Goal: Task Accomplishment & Management: Use online tool/utility

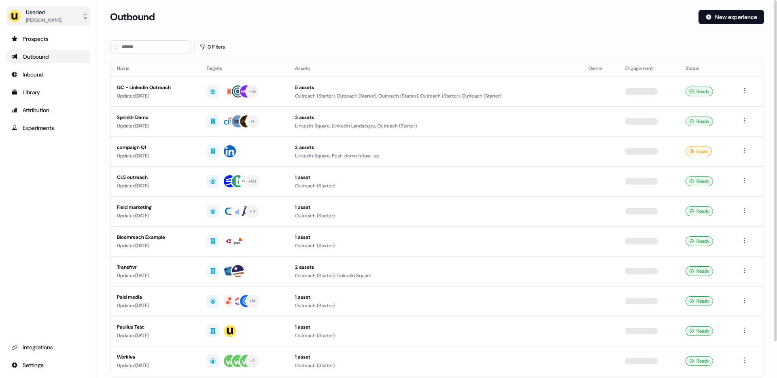
click at [54, 11] on div "Userled" at bounding box center [44, 12] width 36 height 8
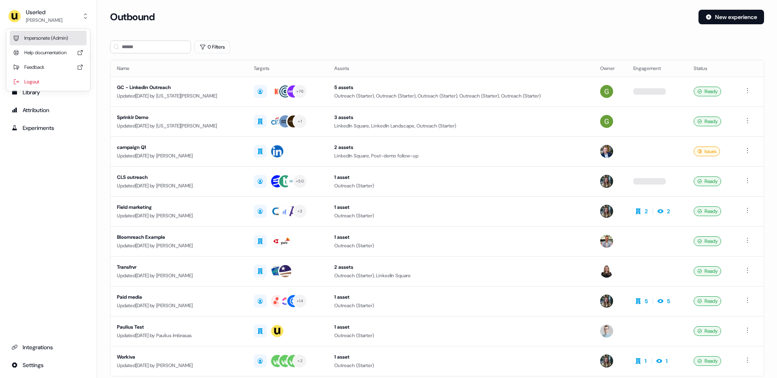
click at [39, 33] on div "Impersonate (Admin)" at bounding box center [48, 38] width 77 height 15
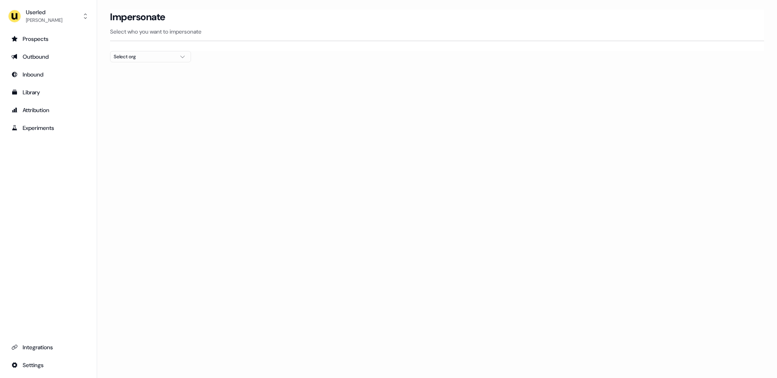
click at [155, 59] on div "Select org" at bounding box center [144, 57] width 61 height 8
type input "******"
click at [123, 88] on div "Netnut" at bounding box center [151, 85] width 80 height 13
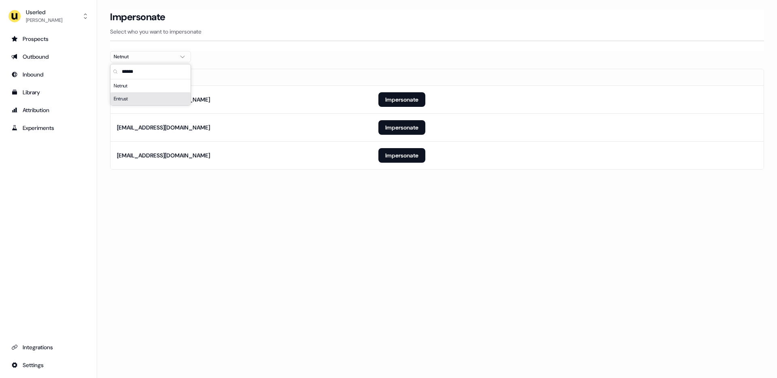
click at [104, 121] on section "Loading... Impersonate Select who you want to impersonate Netnut Email [EMAIL_A…" at bounding box center [437, 101] width 680 height 183
click at [400, 94] on button "Impersonate" at bounding box center [402, 99] width 47 height 15
